Goal: Information Seeking & Learning: Get advice/opinions

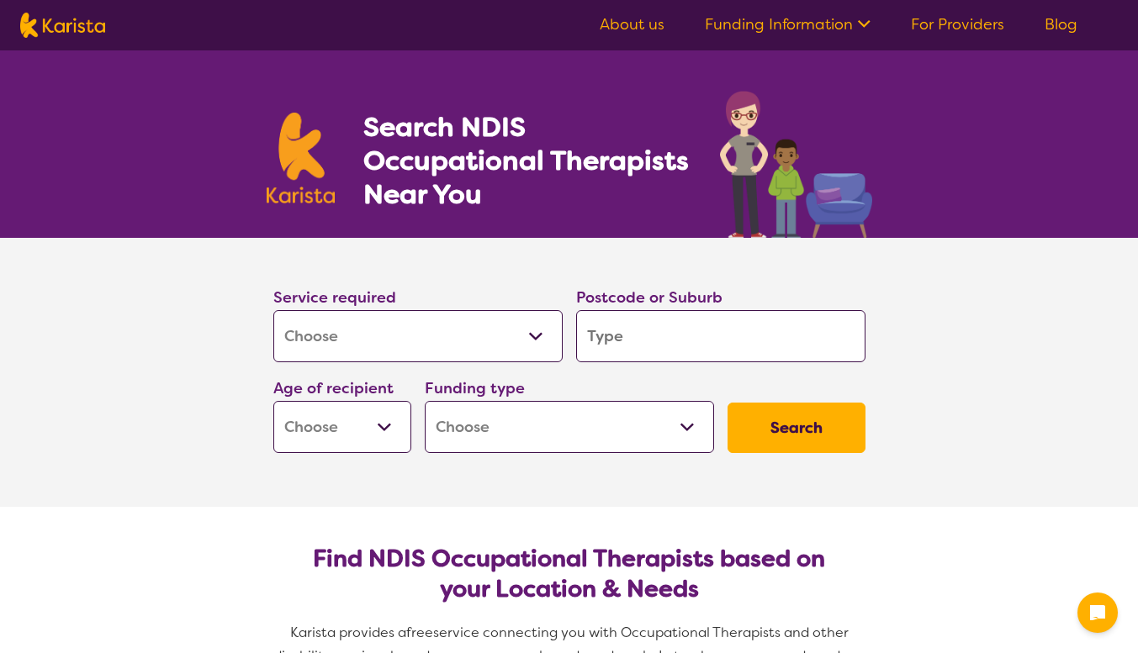
select select "[MEDICAL_DATA]"
click at [629, 338] on input "search" at bounding box center [720, 336] width 289 height 52
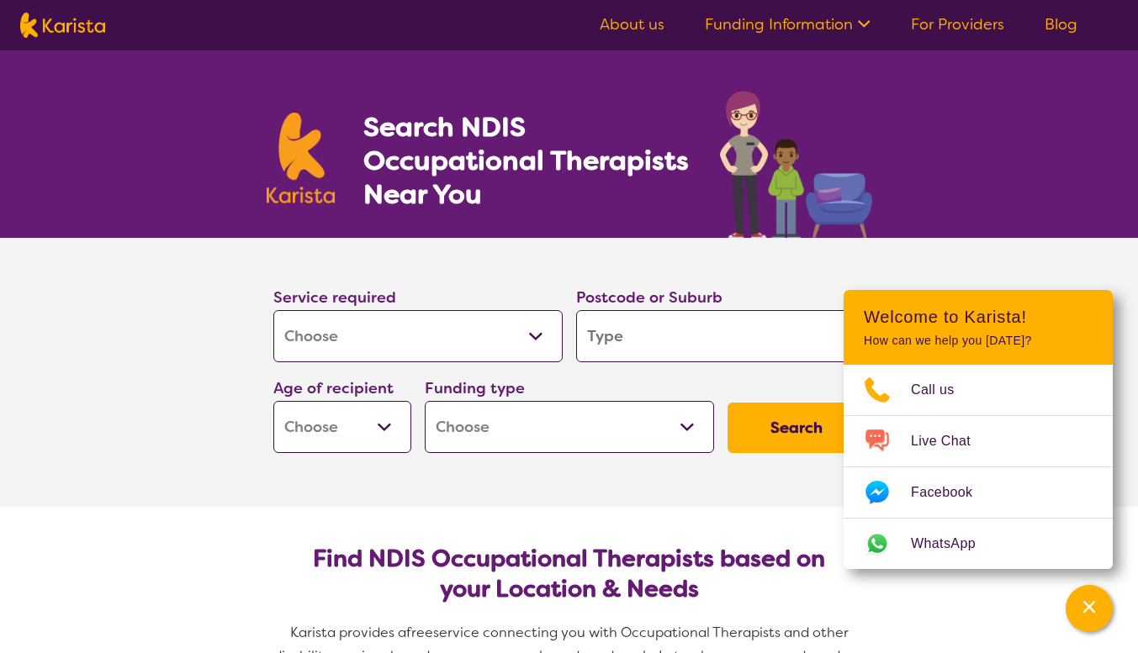
type input "s"
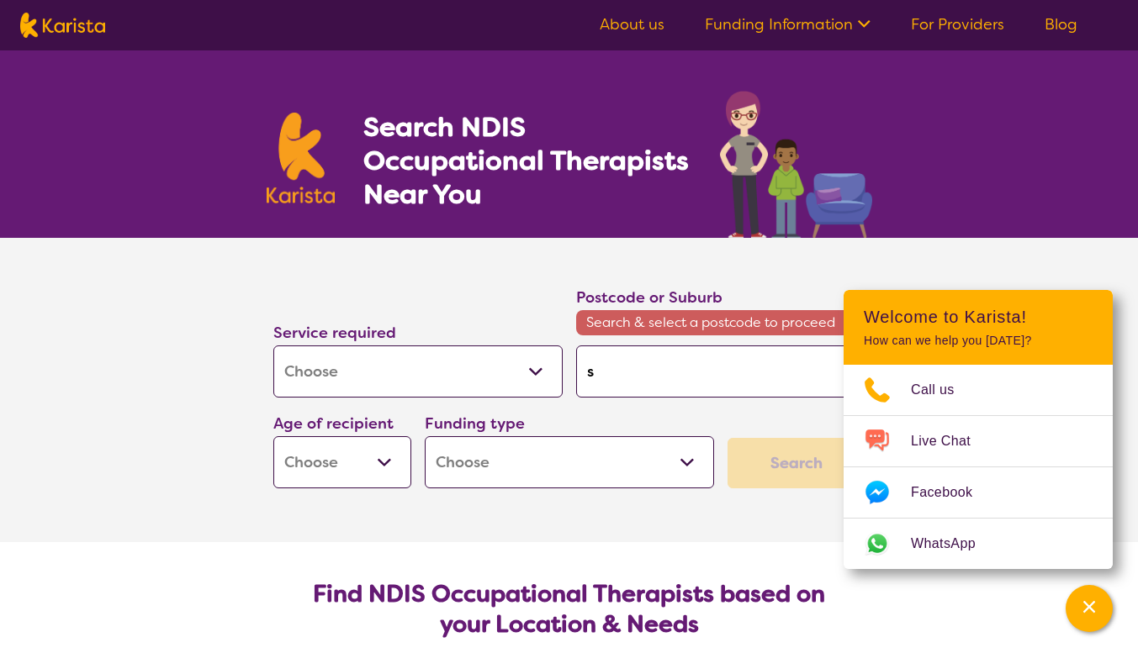
type input "sa"
type input "san"
type input "sand"
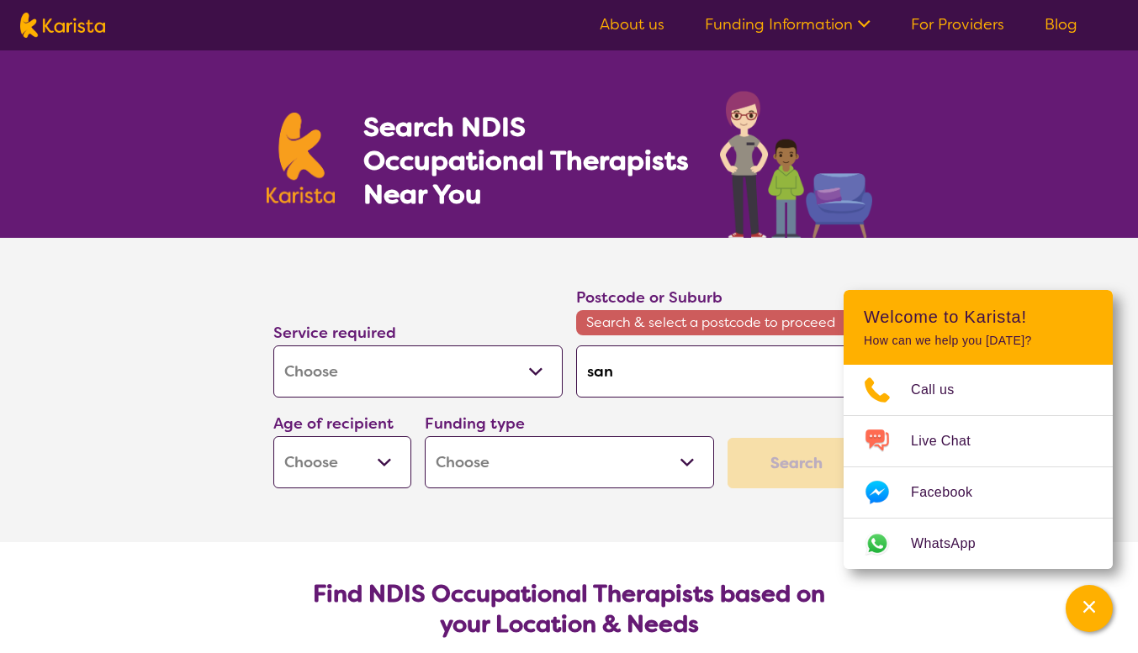
type input "sand"
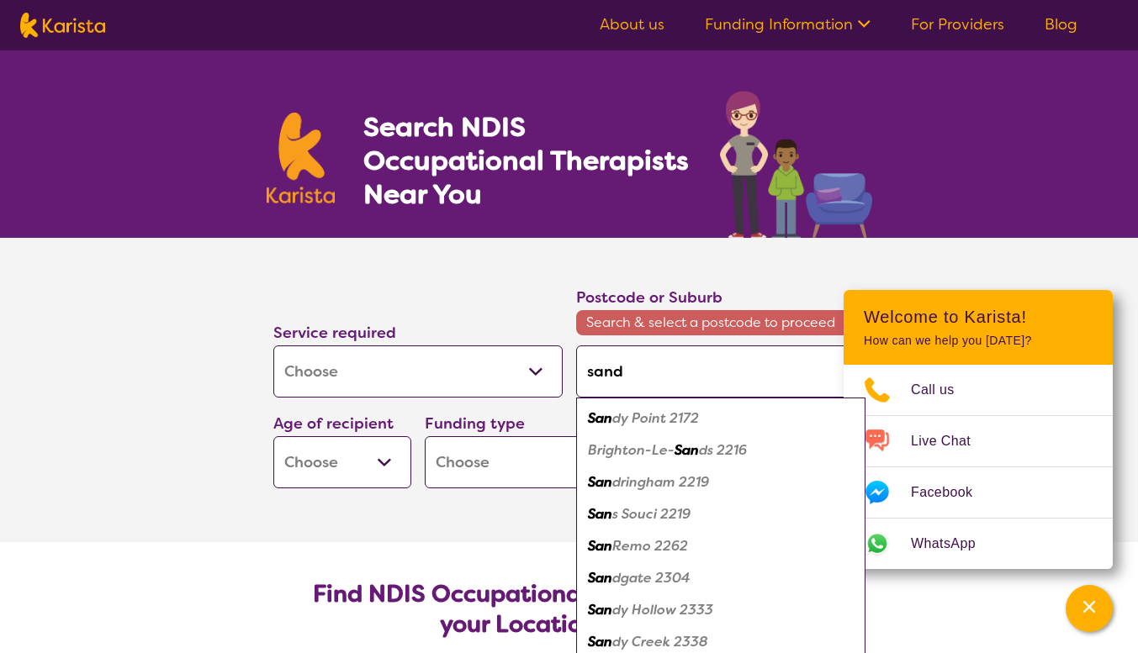
type input "sandr"
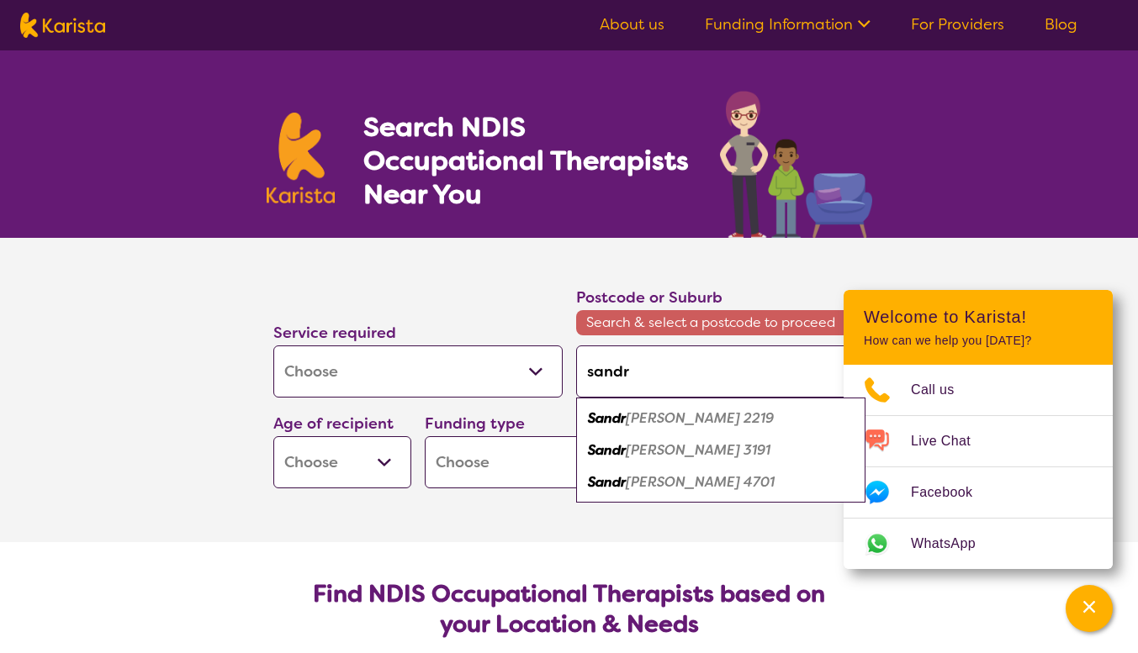
click at [653, 457] on em "[PERSON_NAME] 3191" at bounding box center [698, 451] width 145 height 18
type input "3191"
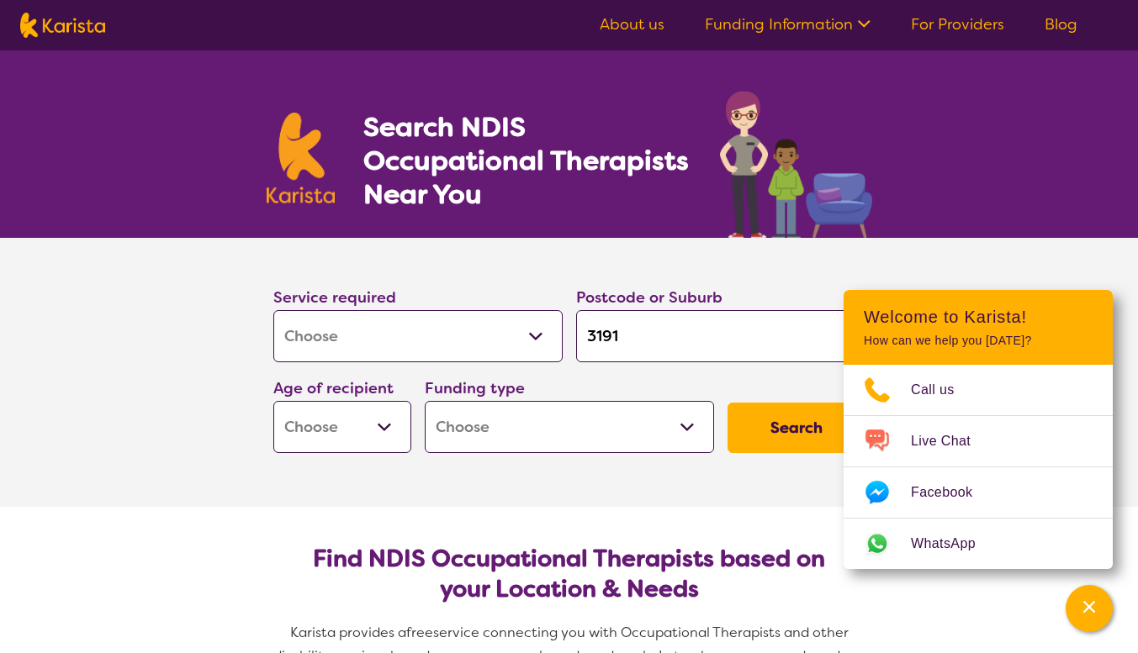
click at [383, 431] on select "Early Childhood - 0 to 9 Child - 10 to 11 Adolescent - 12 to 17 Adult - 18 to 6…" at bounding box center [342, 427] width 138 height 52
select select "EC"
click at [273, 401] on select "Early Childhood - 0 to 9 Child - 10 to 11 Adolescent - 12 to 17 Adult - 18 to 6…" at bounding box center [342, 427] width 138 height 52
select select "EC"
click at [675, 428] on select "Home Care Package (HCP) National Disability Insurance Scheme (NDIS) I don't know" at bounding box center [569, 427] width 289 height 52
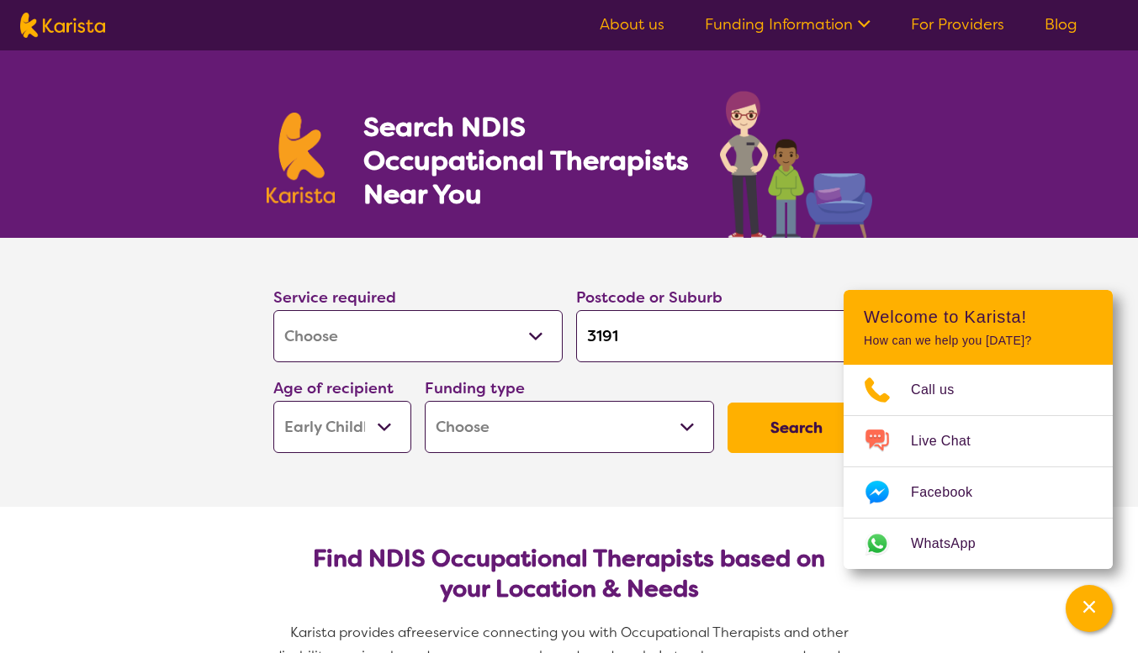
select select "NDIS"
click at [425, 401] on select "Home Care Package (HCP) National Disability Insurance Scheme (NDIS) I don't know" at bounding box center [569, 427] width 289 height 52
select select "NDIS"
click at [780, 434] on button "Search" at bounding box center [797, 428] width 138 height 50
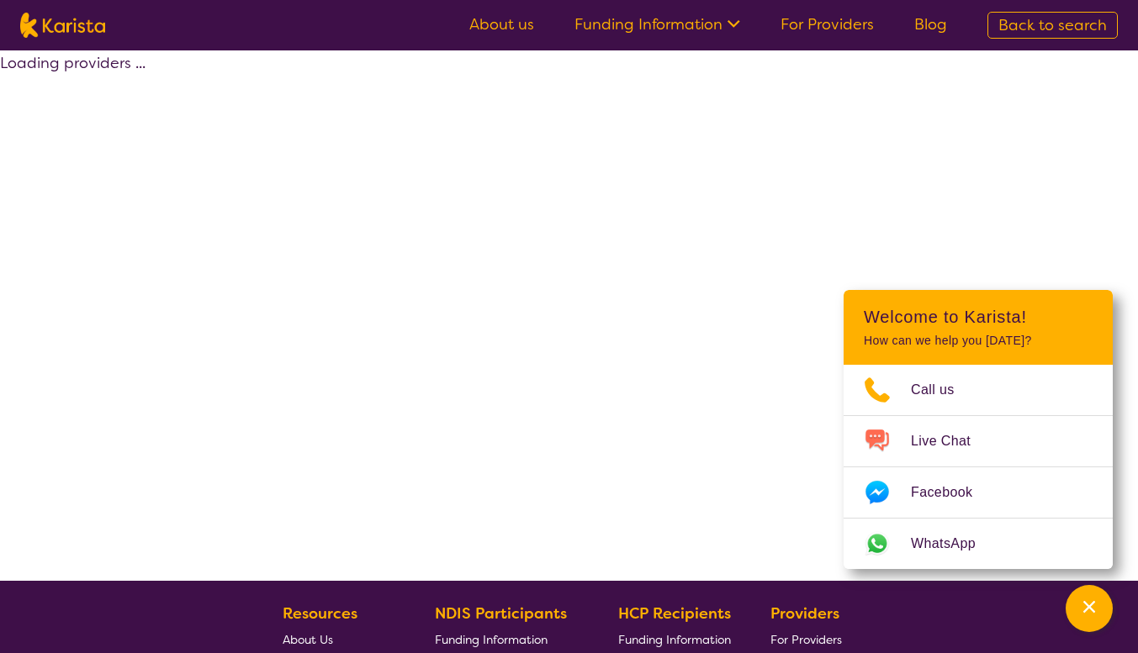
select select "by_score"
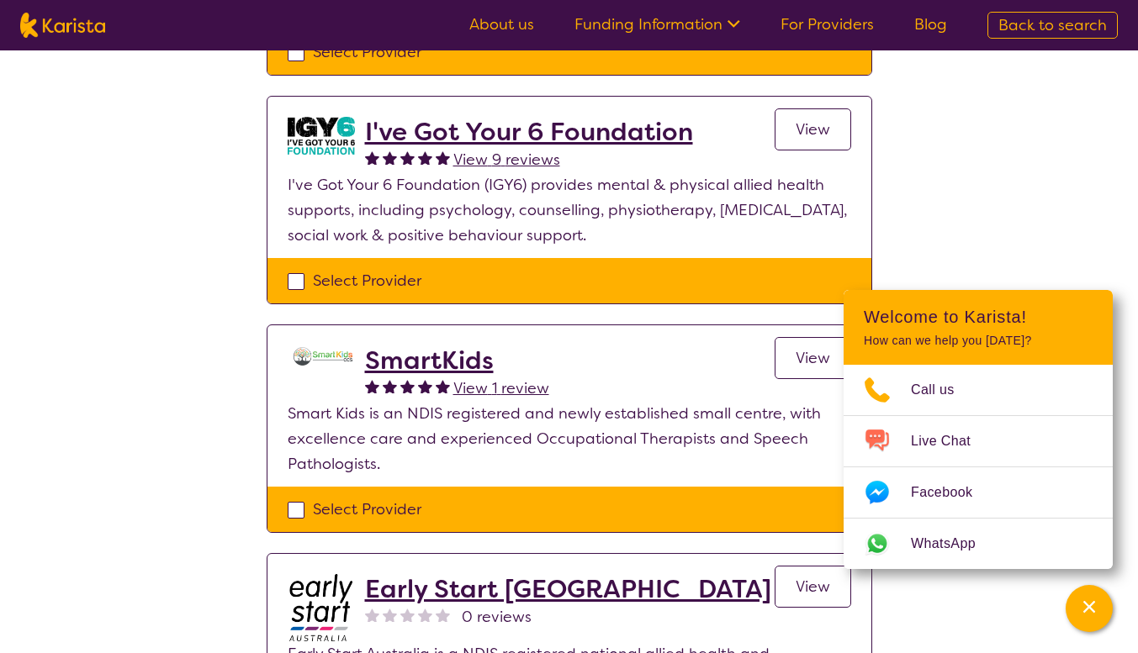
scroll to position [841, 0]
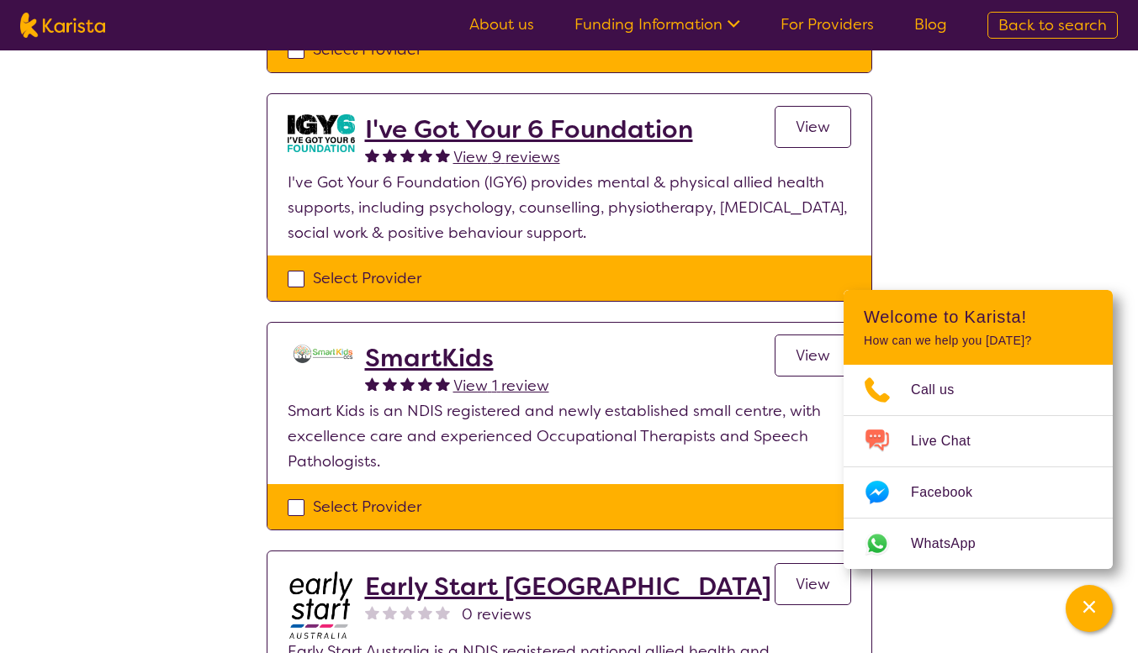
click at [442, 362] on h2 "SmartKids" at bounding box center [457, 358] width 184 height 30
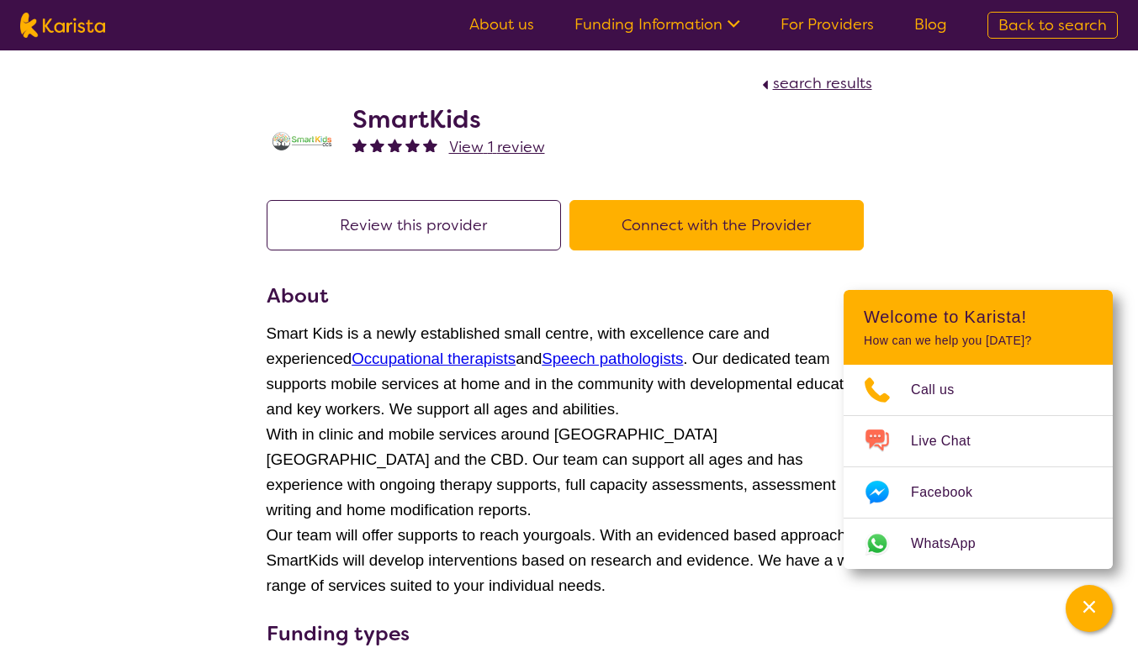
click at [655, 229] on button "Connect with the Provider" at bounding box center [716, 225] width 294 height 50
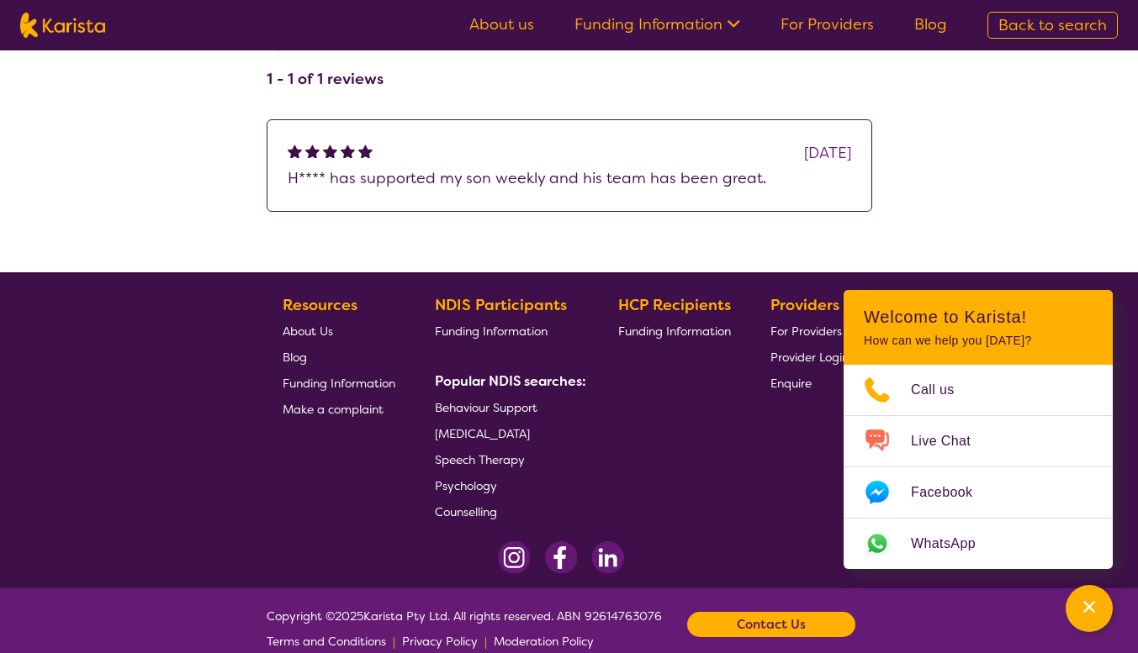
select select "by_score"
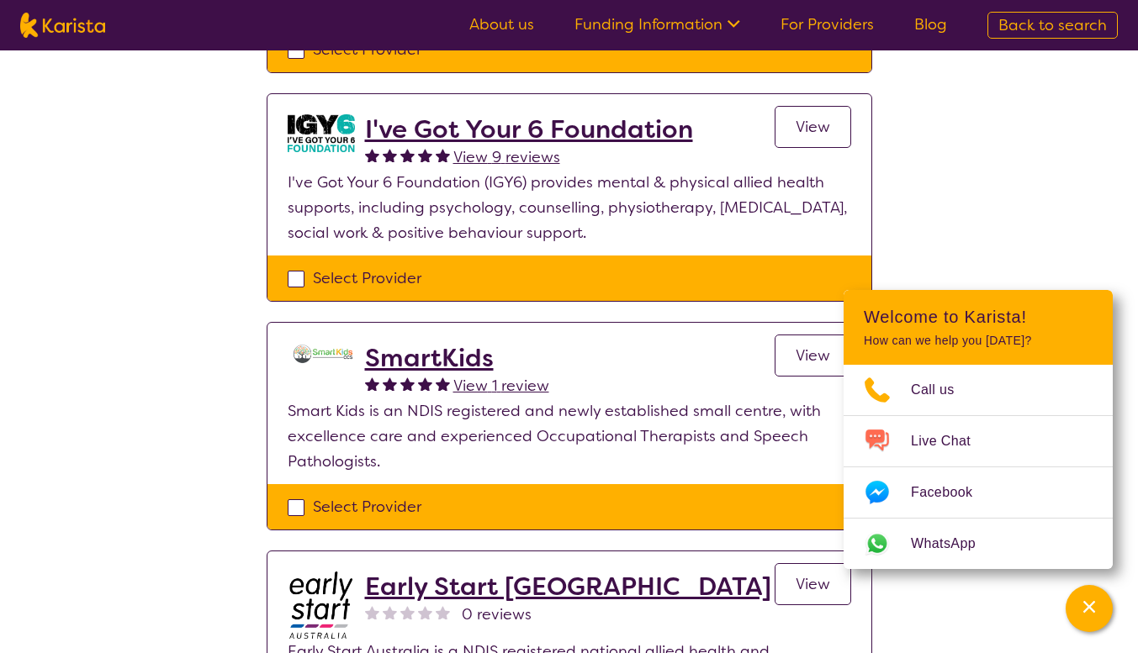
click at [793, 355] on link "View" at bounding box center [813, 356] width 77 height 42
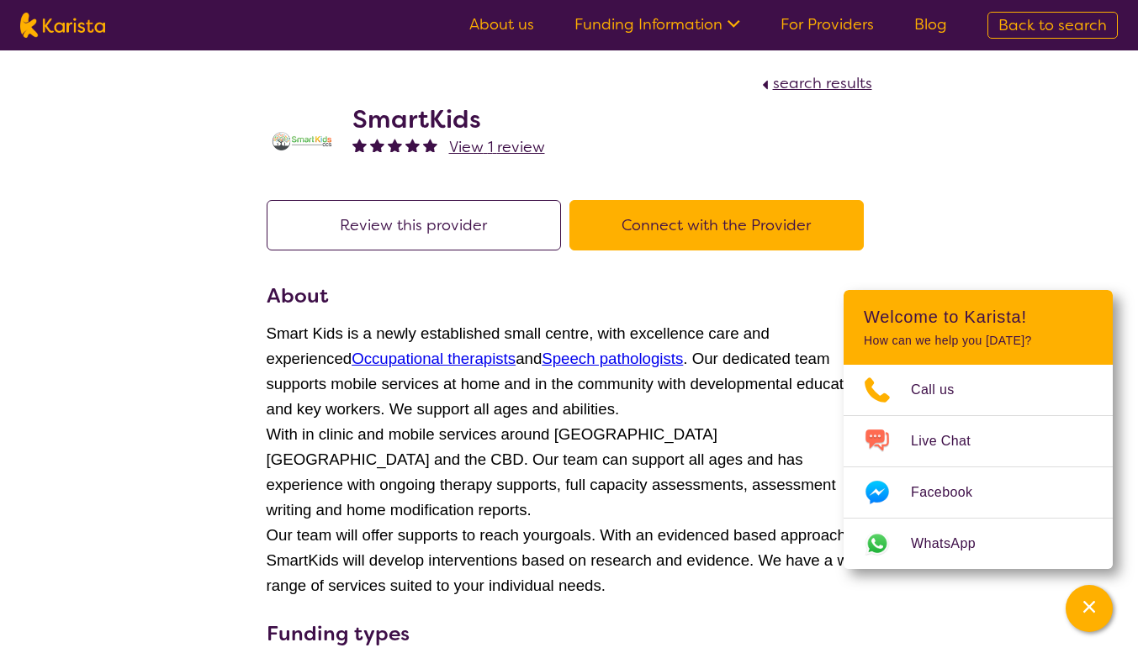
select select "by_score"
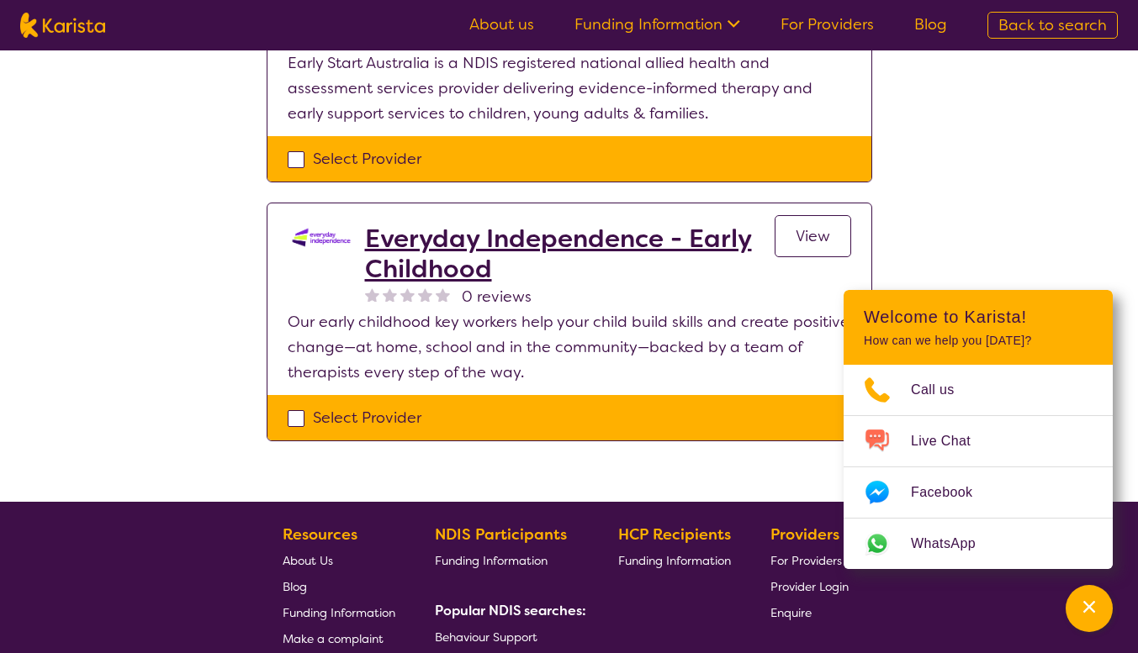
scroll to position [1430, 0]
click at [564, 242] on h2 "Everyday Independence - Early Childhood" at bounding box center [570, 254] width 410 height 61
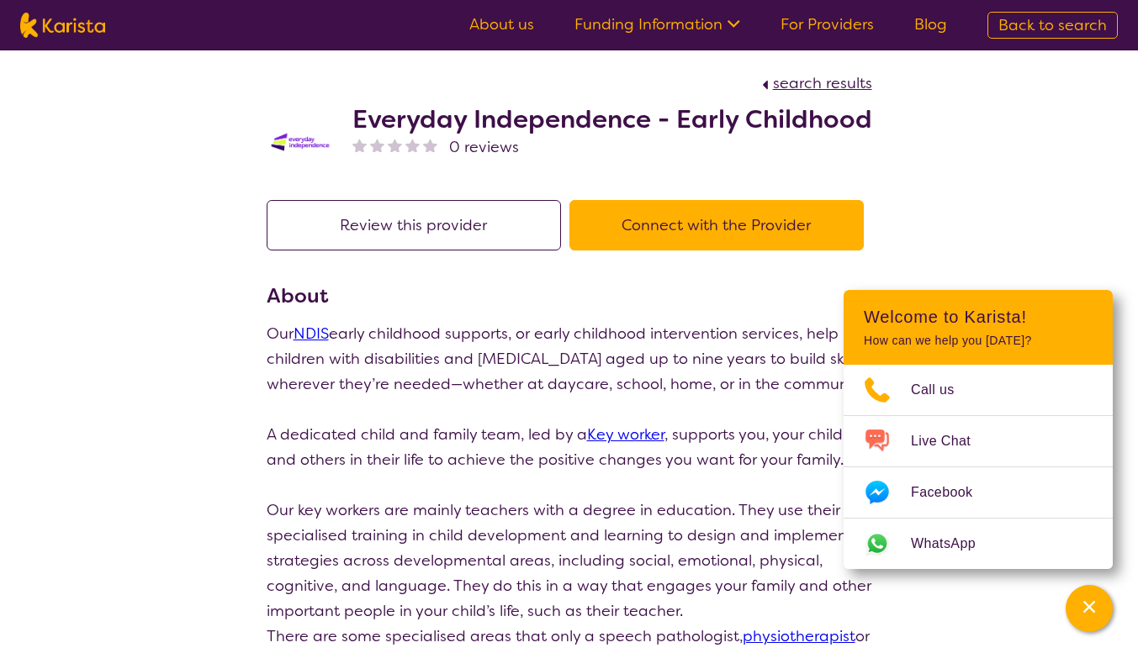
scroll to position [1430, 0]
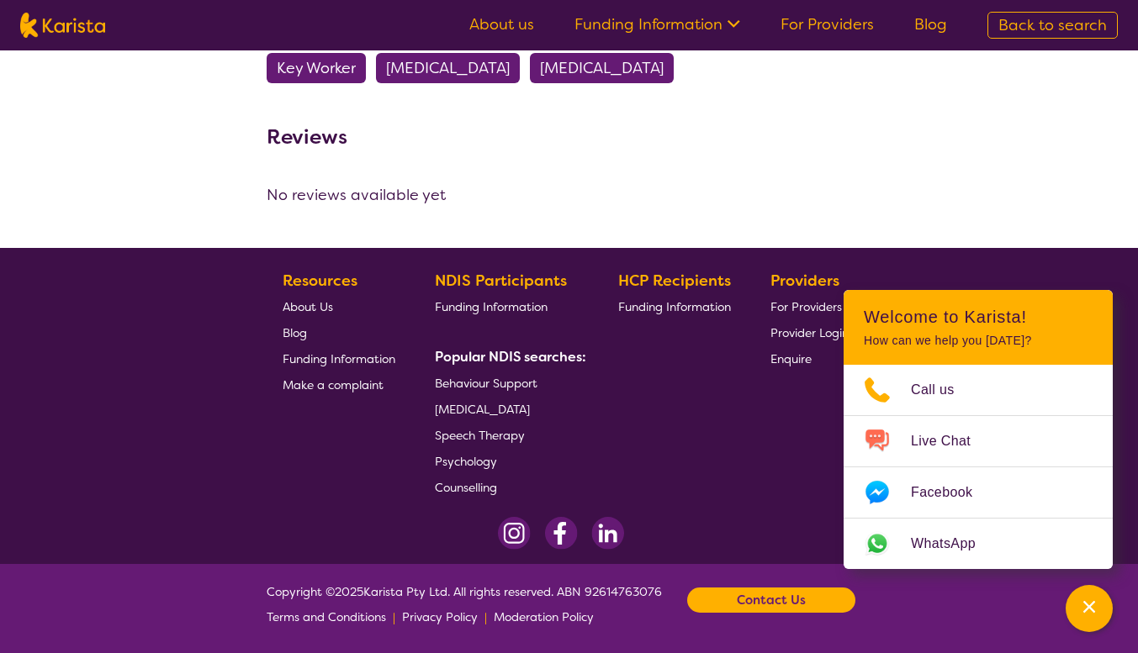
select select "by_score"
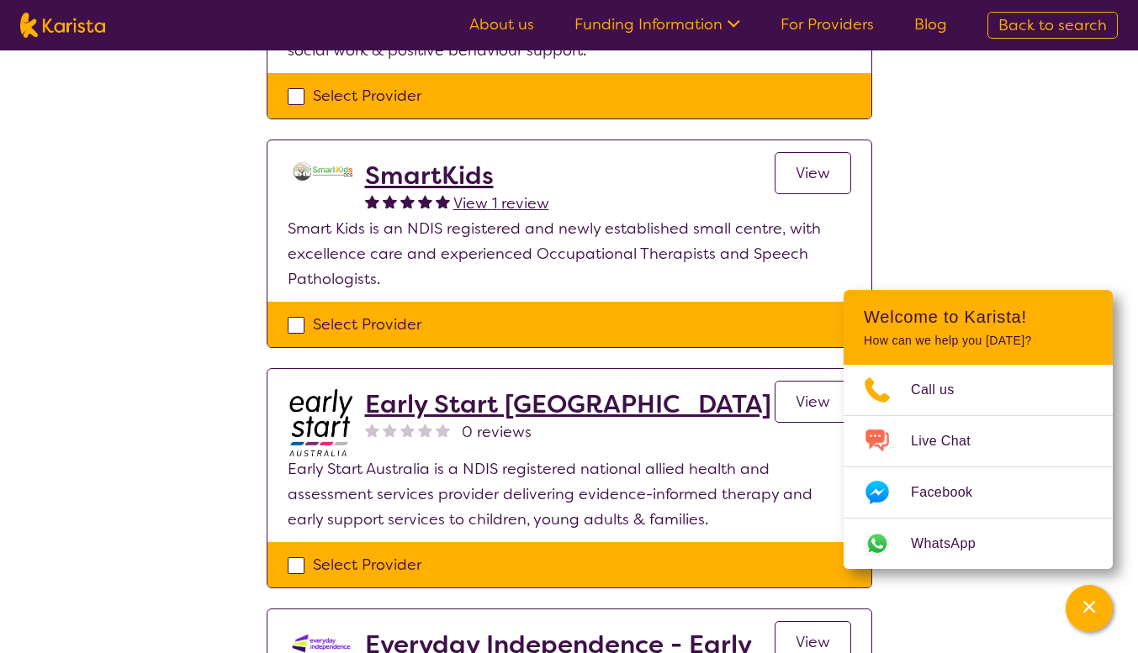
scroll to position [925, 0]
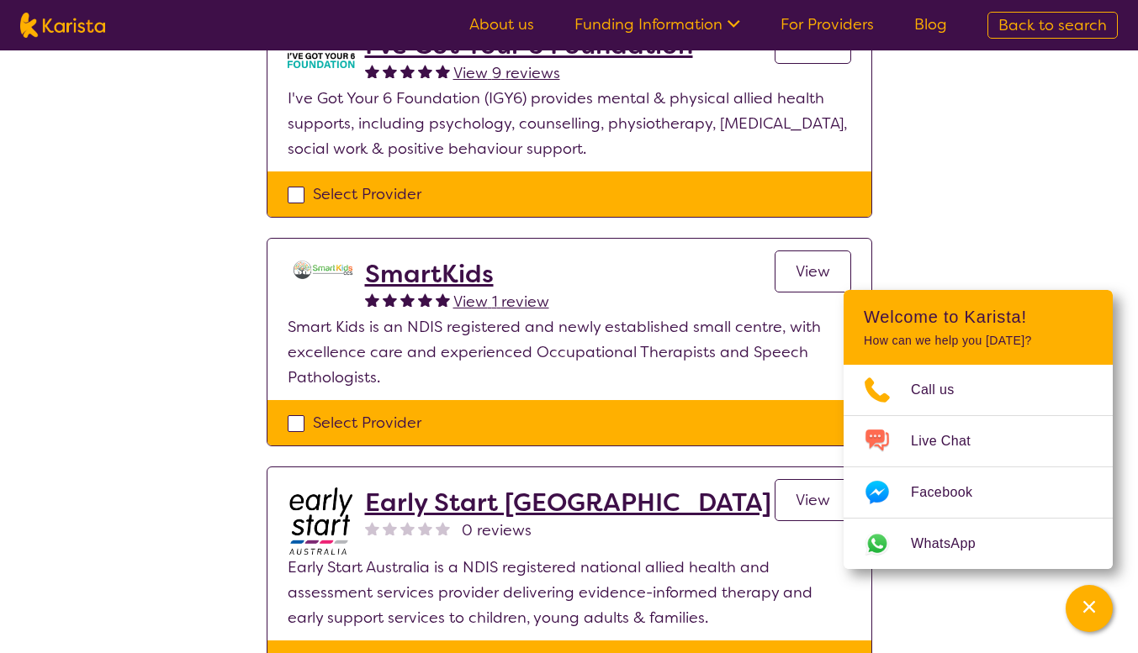
drag, startPoint x: 400, startPoint y: 281, endPoint x: 692, endPoint y: 257, distance: 292.8
click at [692, 257] on section "SmartKids View 1 review View Smart Kids is an NDIS registered and newly establi…" at bounding box center [569, 319] width 604 height 161
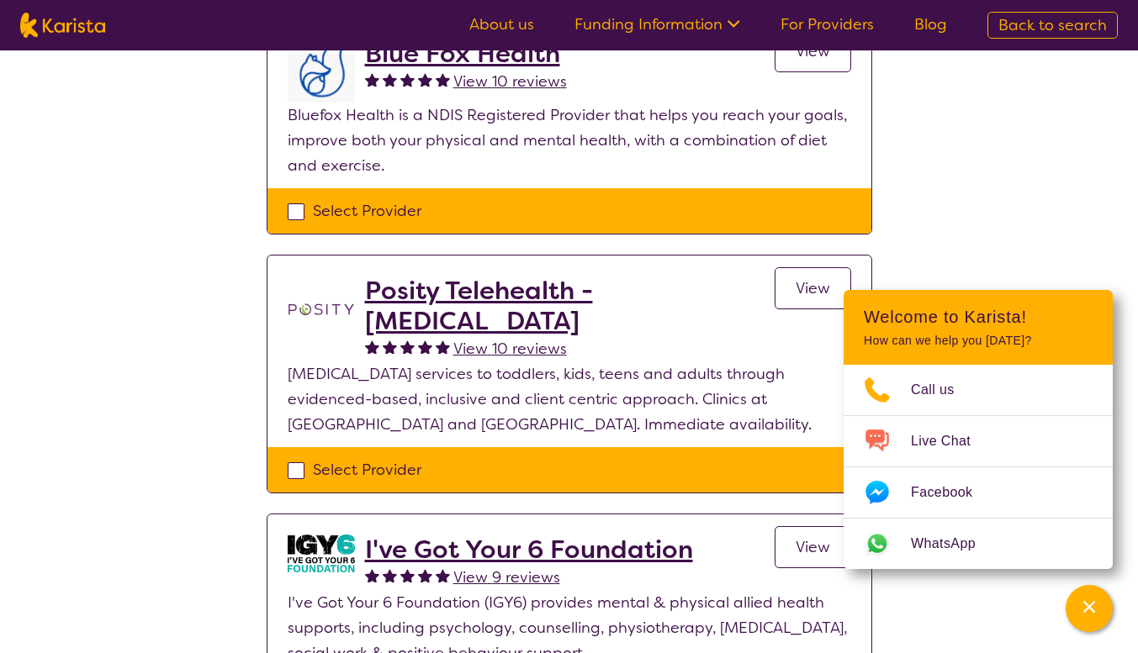
scroll to position [168, 0]
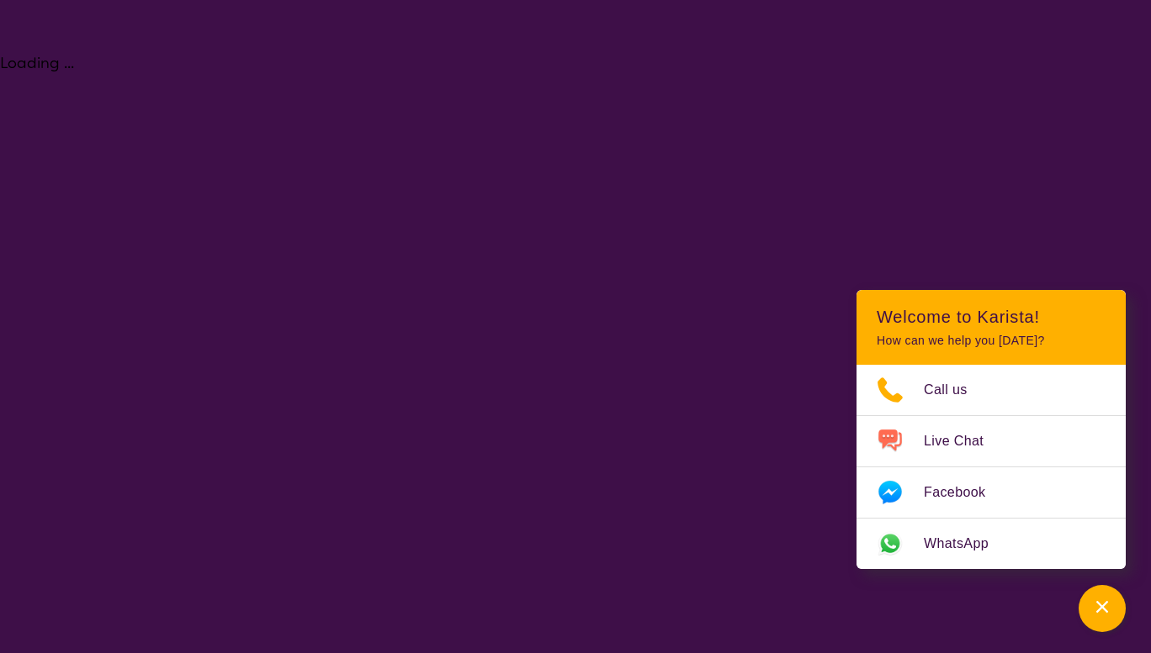
select select "[MEDICAL_DATA]"
select select "EC"
select select "NDIS"
select select "[MEDICAL_DATA]"
select select "EC"
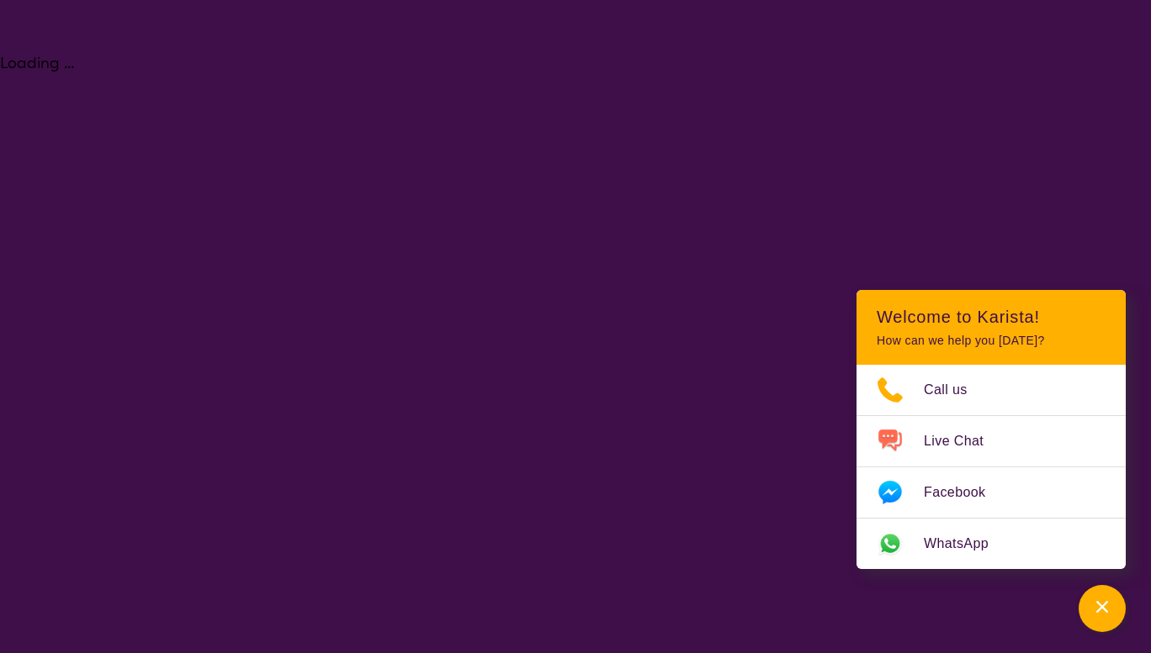
select select "NDIS"
